Goal: Check status

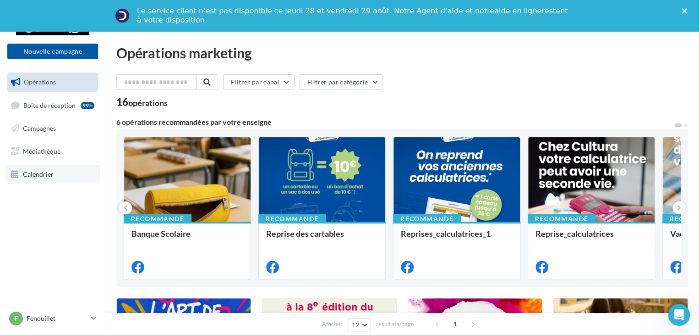
click at [44, 173] on span "Calendrier" at bounding box center [38, 174] width 31 height 8
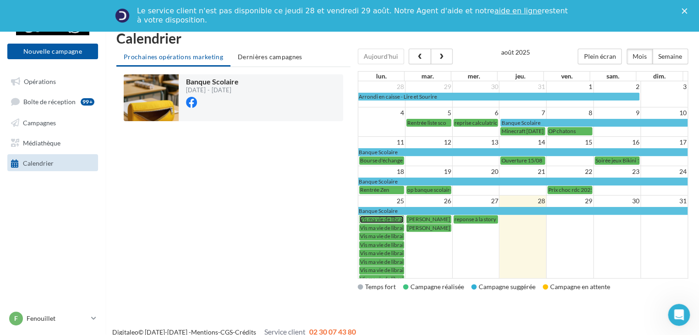
click at [387, 215] on span "Vis ma vie de libraire cultura 250825" at bounding box center [403, 218] width 87 height 7
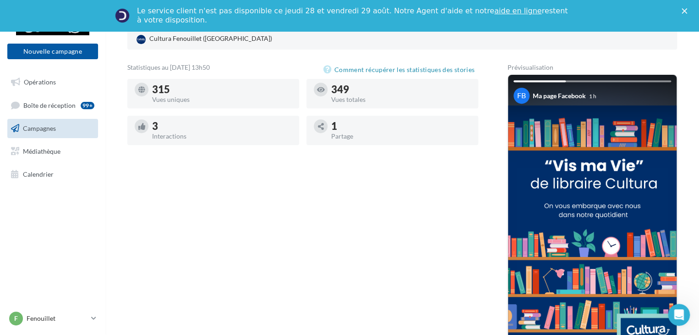
scroll to position [92, 0]
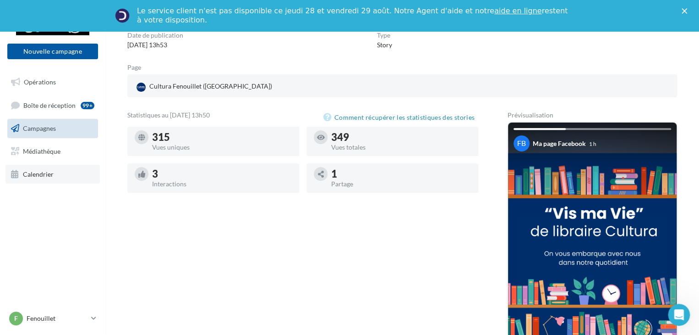
click at [47, 169] on link "Calendrier" at bounding box center [53, 174] width 94 height 19
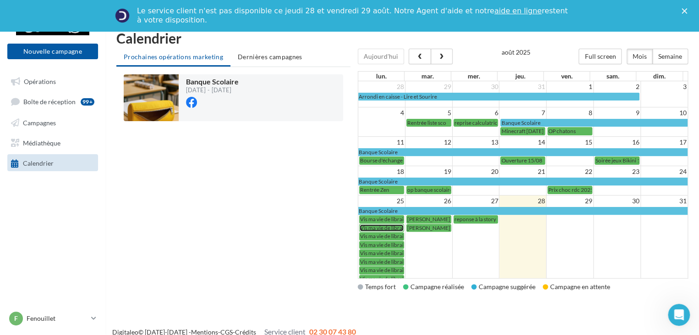
click at [383, 224] on span "Vis ma vie de libraire cultura 250825" at bounding box center [403, 227] width 87 height 7
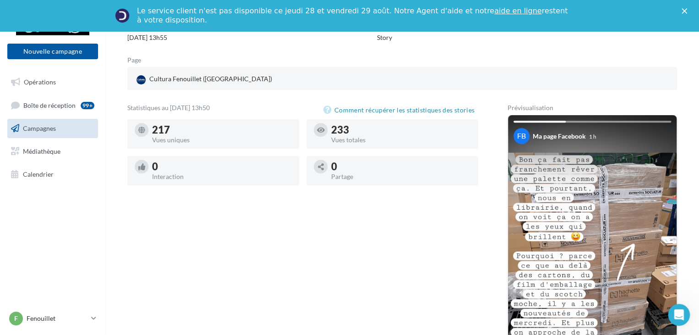
scroll to position [46, 0]
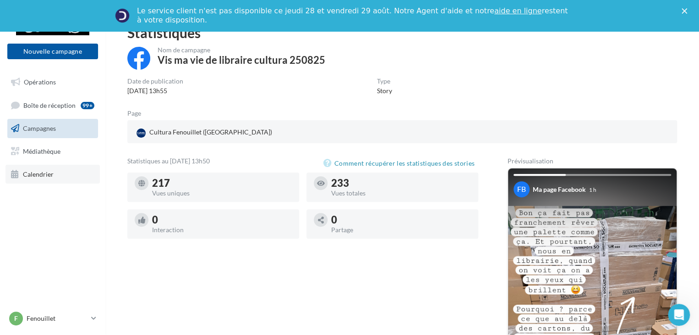
click at [65, 172] on link "Calendrier" at bounding box center [53, 174] width 94 height 19
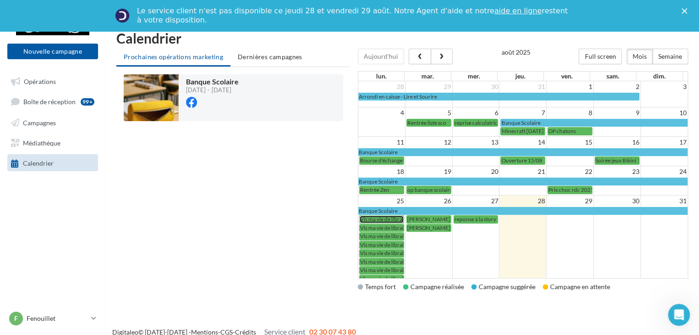
click at [377, 215] on span "Vis ma vie de libraire cultura 250825" at bounding box center [403, 218] width 87 height 7
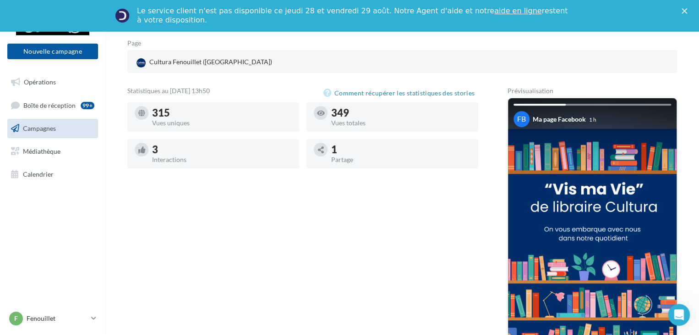
scroll to position [101, 0]
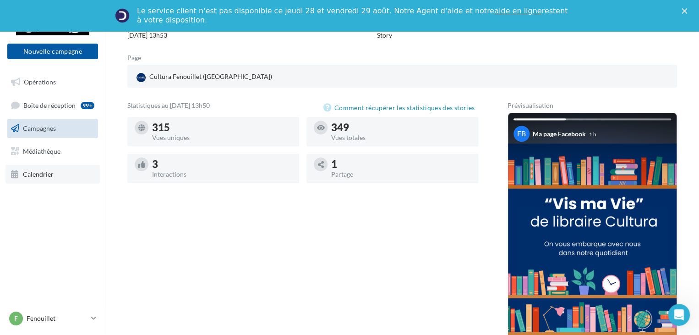
click at [50, 172] on span "Calendrier" at bounding box center [38, 174] width 31 height 8
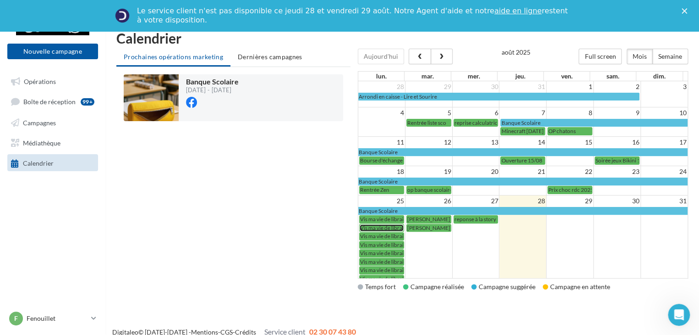
click at [384, 224] on span "Vis ma vie de libraire cultura 250825" at bounding box center [403, 227] width 87 height 7
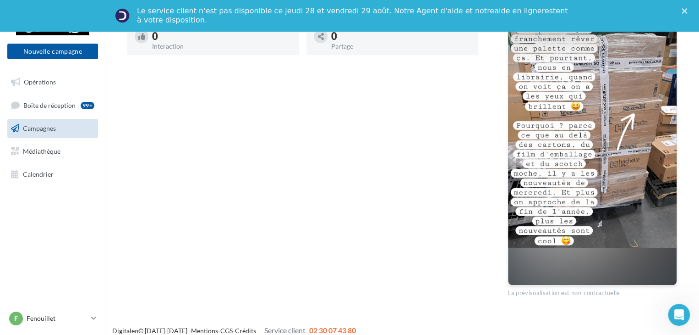
scroll to position [183, 0]
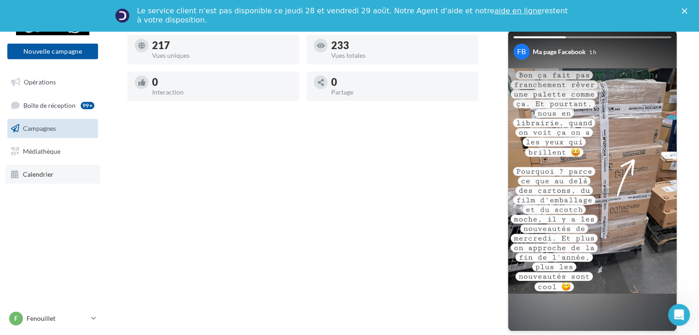
click at [50, 171] on span "Calendrier" at bounding box center [38, 174] width 31 height 8
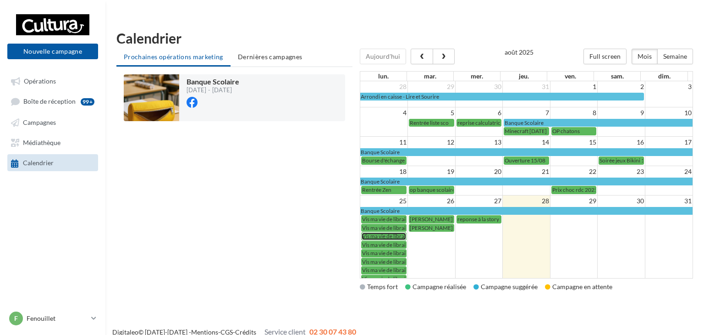
click at [379, 232] on span "Vis ma vie de libraire Cultura 250825" at bounding box center [406, 235] width 88 height 7
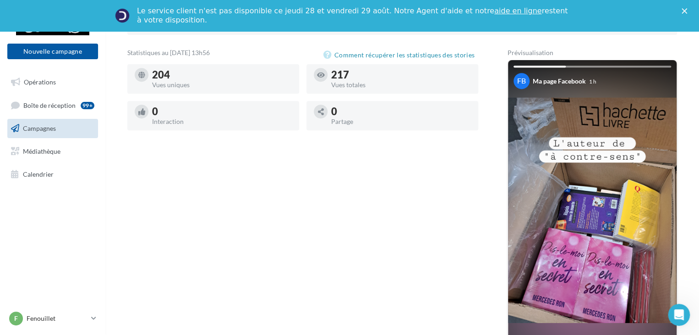
scroll to position [183, 0]
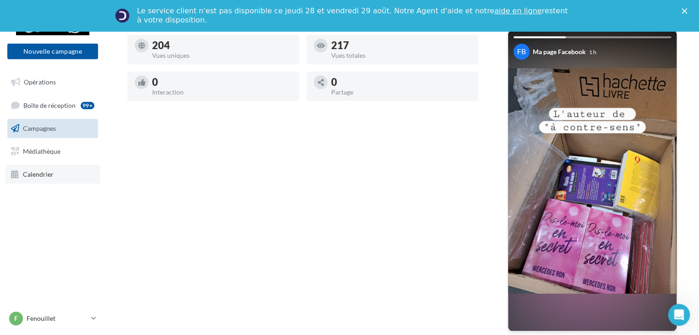
click at [43, 171] on span "Calendrier" at bounding box center [38, 174] width 31 height 8
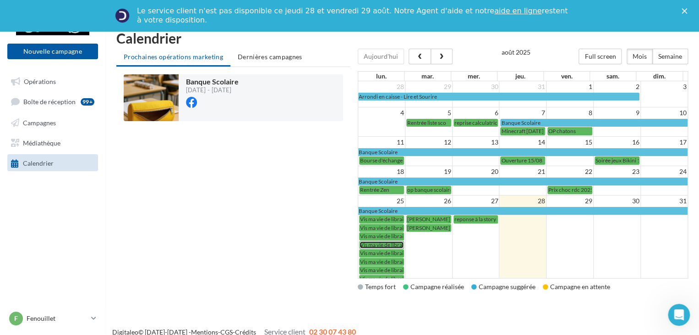
click at [381, 241] on span "Vis ma vie de libraire Cultura 250825" at bounding box center [404, 244] width 88 height 7
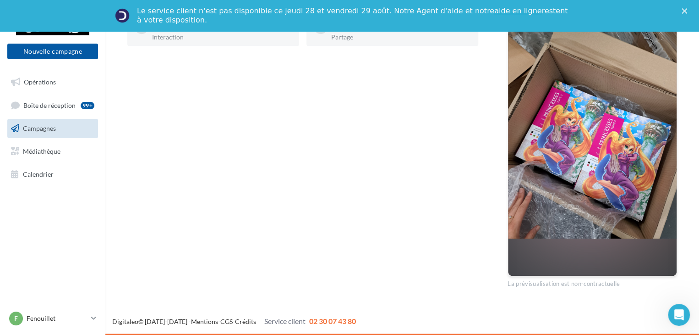
scroll to position [147, 0]
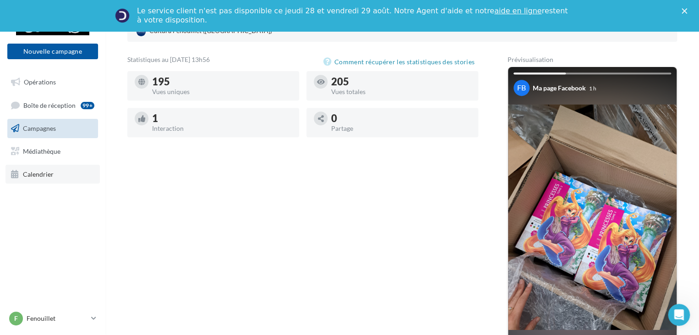
click at [48, 169] on link "Calendrier" at bounding box center [53, 174] width 94 height 19
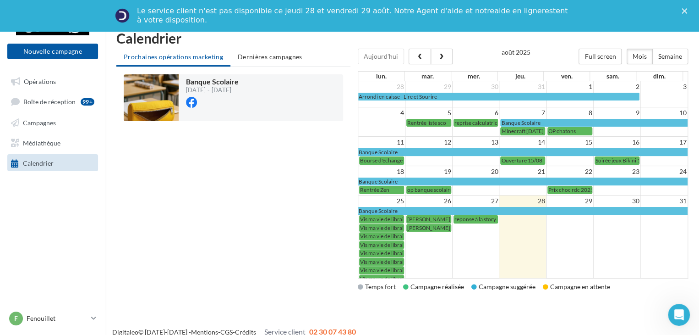
click at [396, 248] on td "Vis ma vie de libraire Cultura 250825" at bounding box center [381, 252] width 47 height 8
click at [396, 250] on span "Vis ma vie de libraire Cultura 250825" at bounding box center [404, 252] width 88 height 7
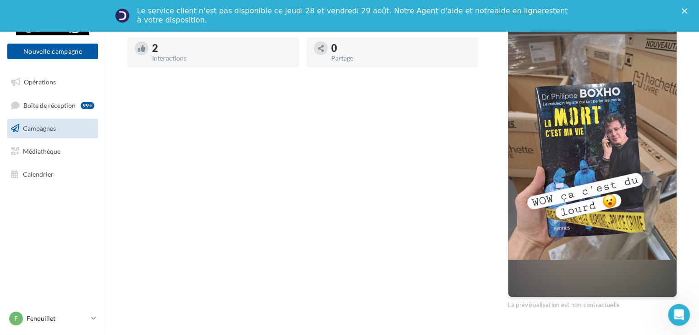
scroll to position [239, 0]
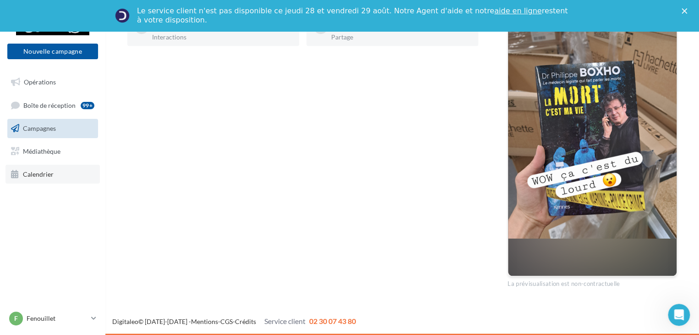
click at [67, 167] on link "Calendrier" at bounding box center [53, 174] width 94 height 19
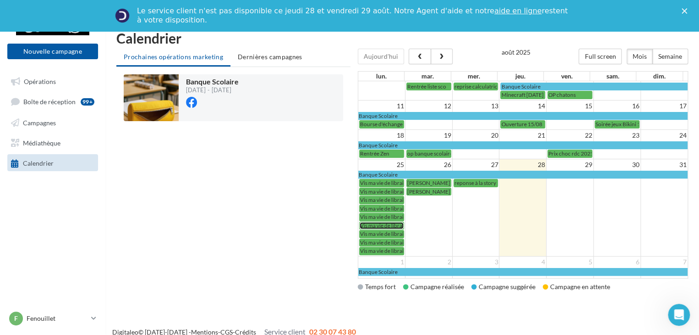
click at [383, 222] on span "Vis ma vie de libraire Cultura 250825" at bounding box center [404, 225] width 88 height 7
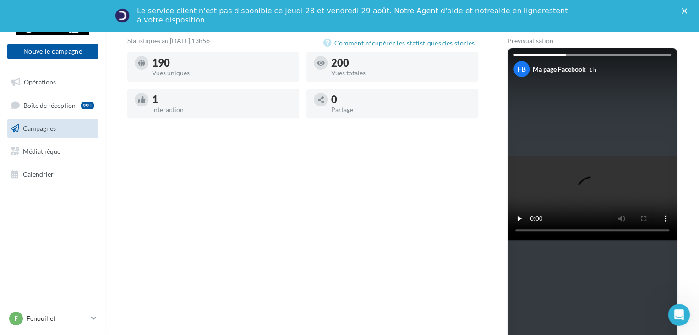
scroll to position [183, 0]
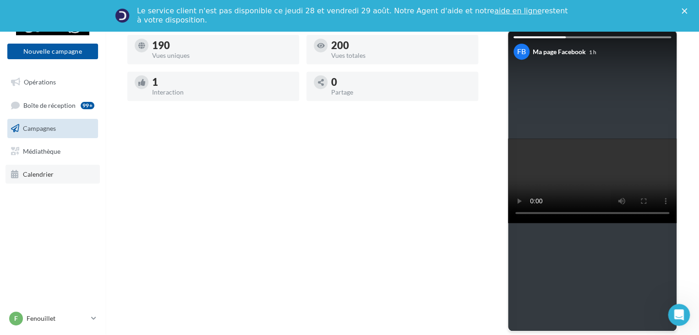
click at [44, 171] on span "Calendrier" at bounding box center [38, 174] width 31 height 8
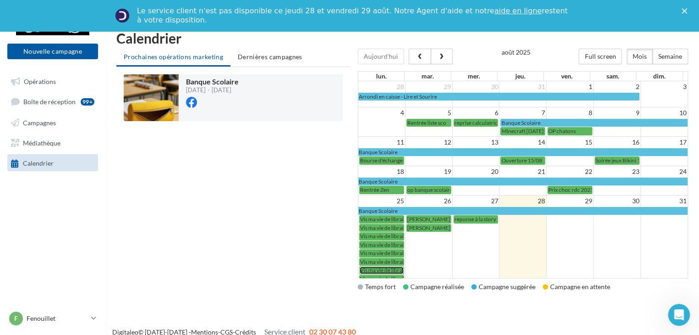
click at [380, 266] on span "Vis ma vie de libraire Cultura 250825" at bounding box center [404, 269] width 88 height 7
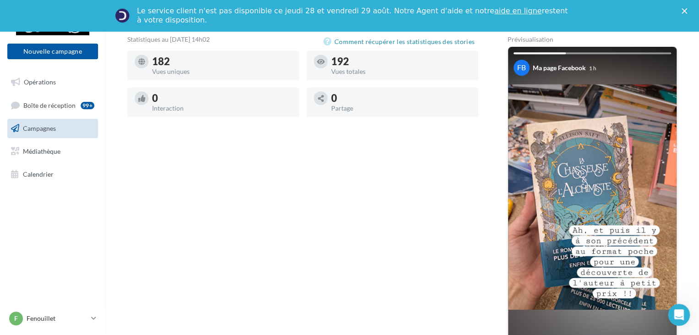
scroll to position [183, 0]
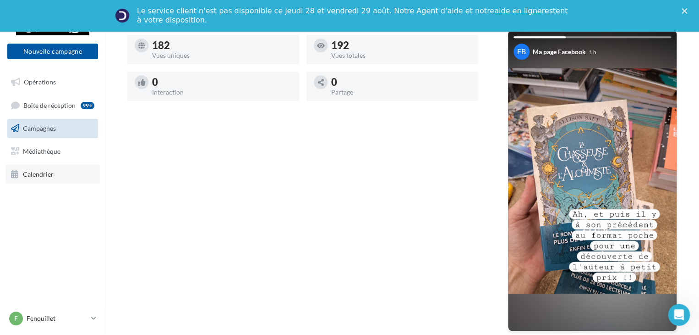
click at [38, 169] on link "Calendrier" at bounding box center [53, 174] width 94 height 19
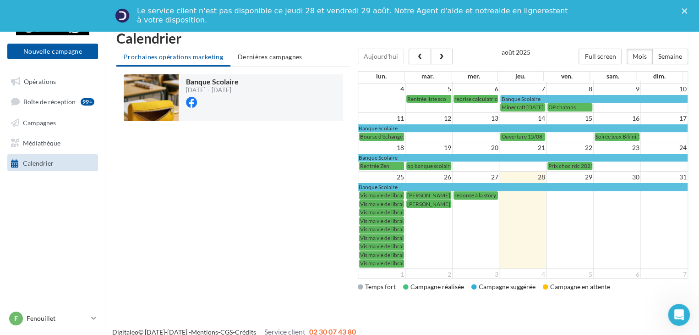
scroll to position [36, 0]
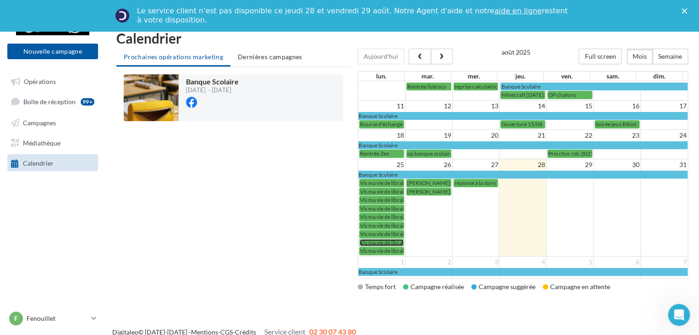
click at [391, 239] on span "Vis ma vie de libraire Cultura 250825" at bounding box center [404, 242] width 88 height 7
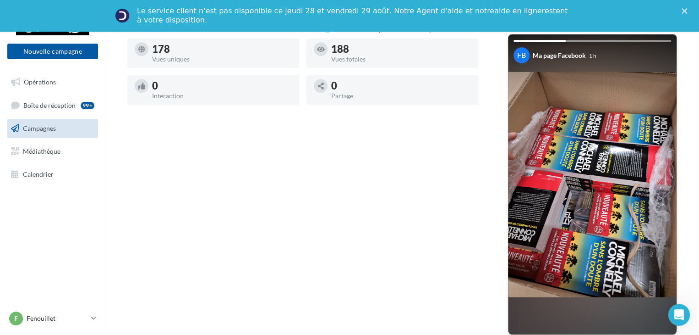
scroll to position [183, 0]
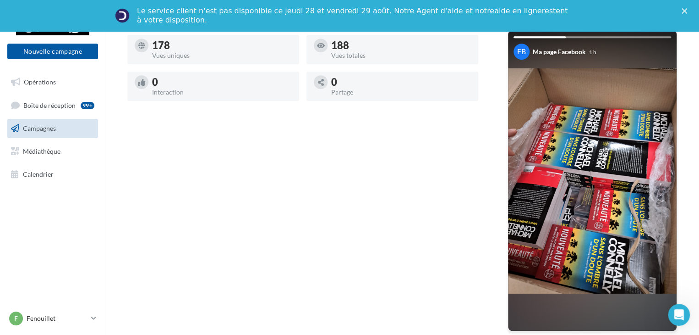
click at [59, 127] on link "Campagnes" at bounding box center [53, 128] width 94 height 19
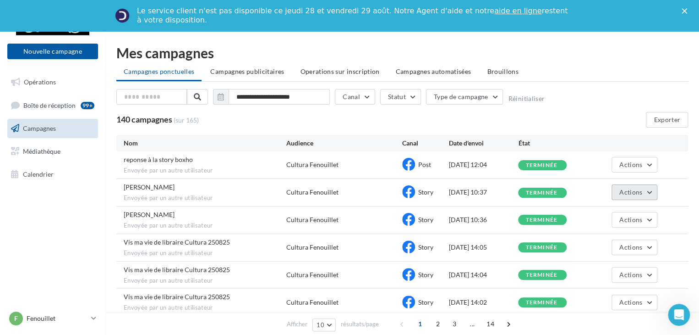
click at [655, 193] on button "Actions" at bounding box center [635, 192] width 46 height 16
click at [623, 212] on button "Voir les résultats" at bounding box center [612, 214] width 92 height 24
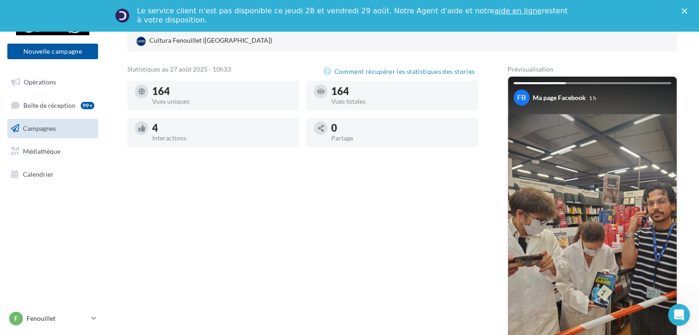
scroll to position [183, 0]
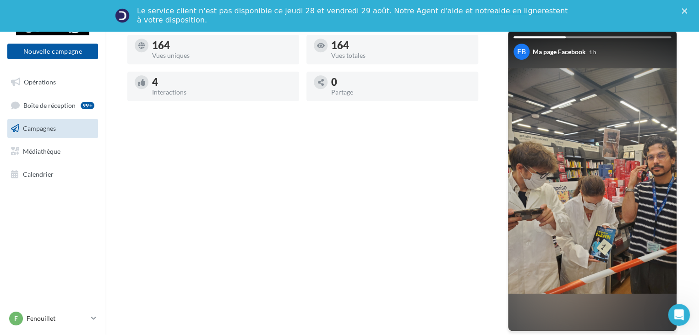
click at [490, 146] on div "Statistiques au [DATE] 10h33 Comment récupérer les statistiques des stories 164…" at bounding box center [402, 181] width 550 height 323
